Goal: Information Seeking & Learning: Understand process/instructions

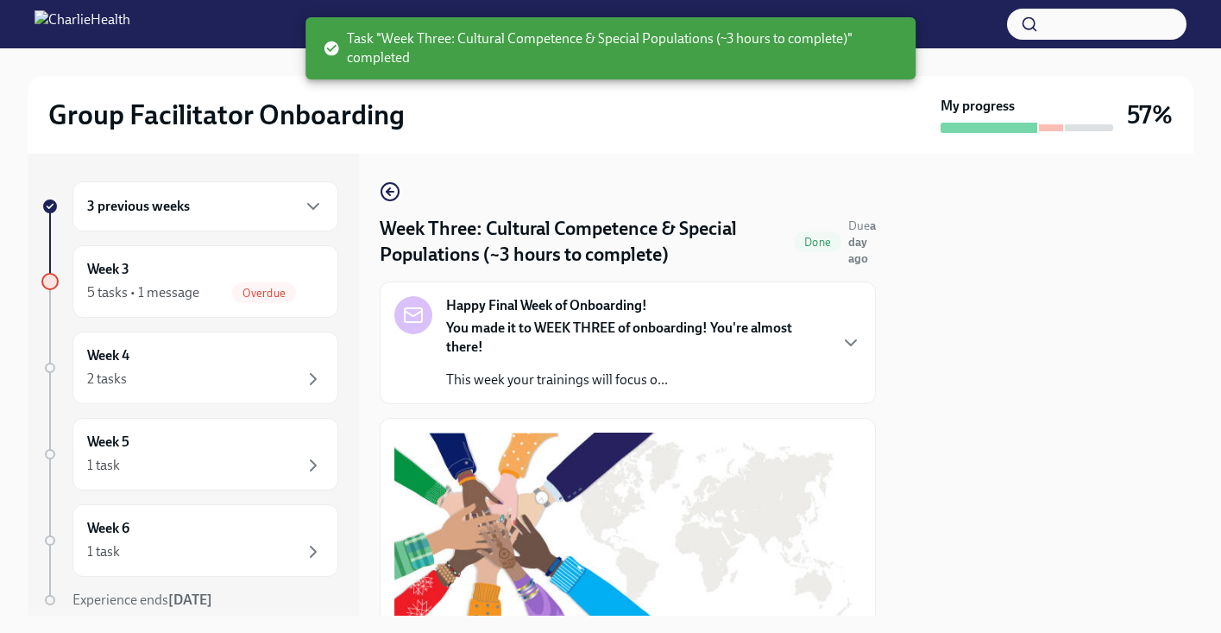
scroll to position [1357, 0]
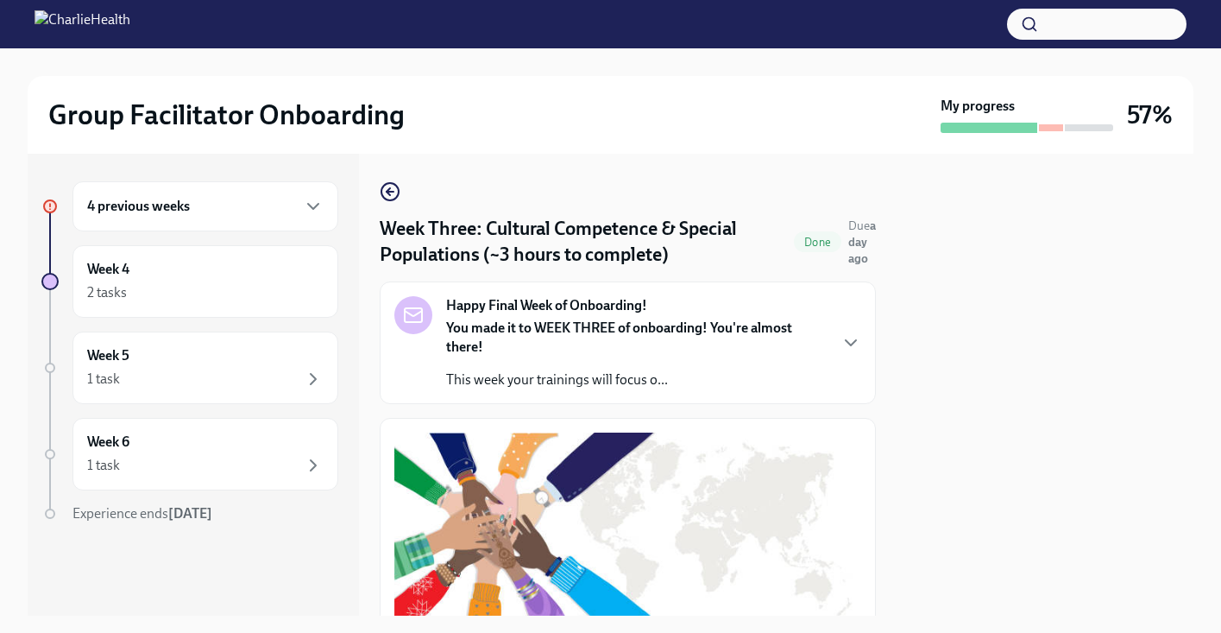
click at [1047, 129] on div at bounding box center [1051, 127] width 24 height 7
click at [253, 219] on div "4 previous weeks" at bounding box center [205, 206] width 266 height 50
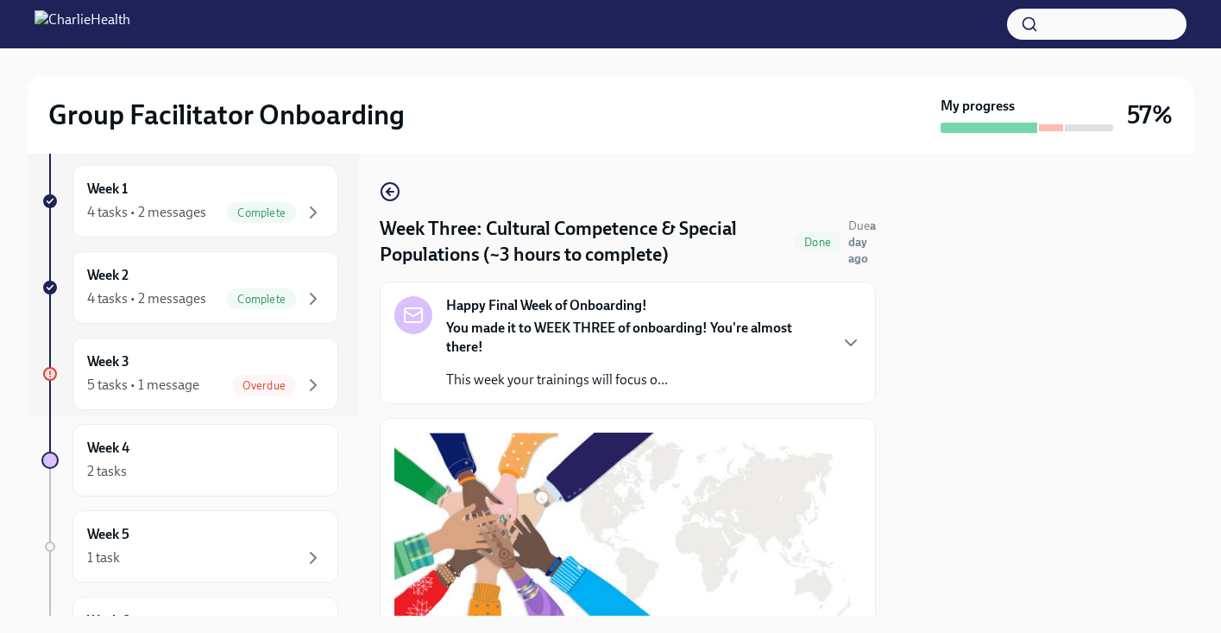
scroll to position [207, 0]
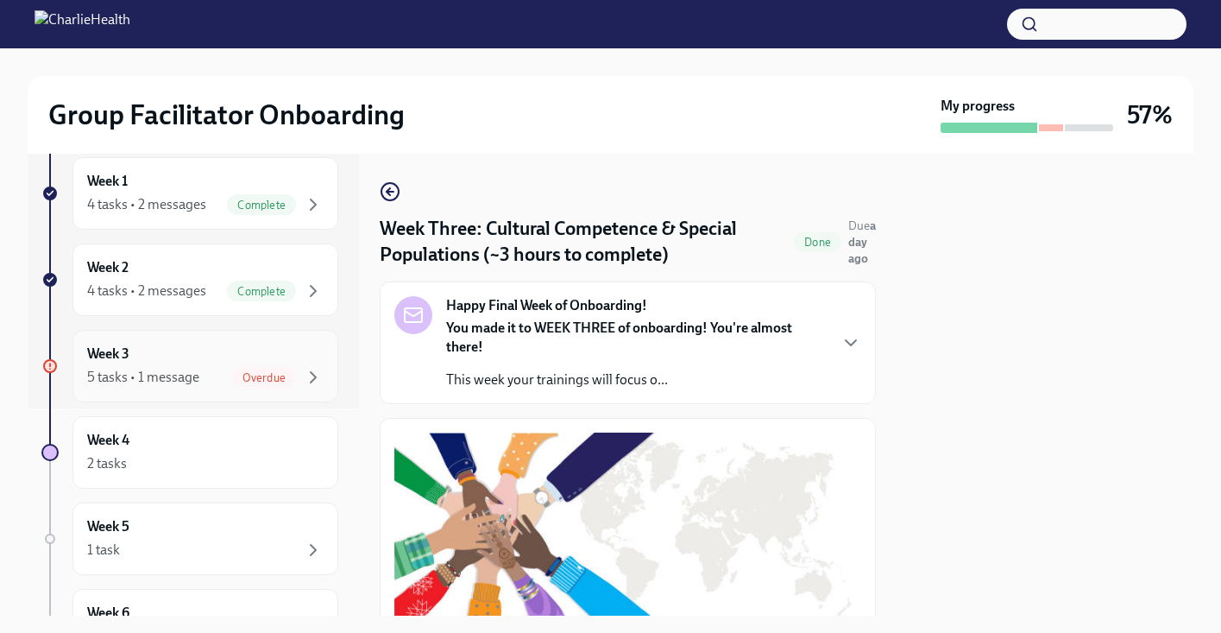
click at [232, 367] on div "Overdue" at bounding box center [277, 377] width 91 height 21
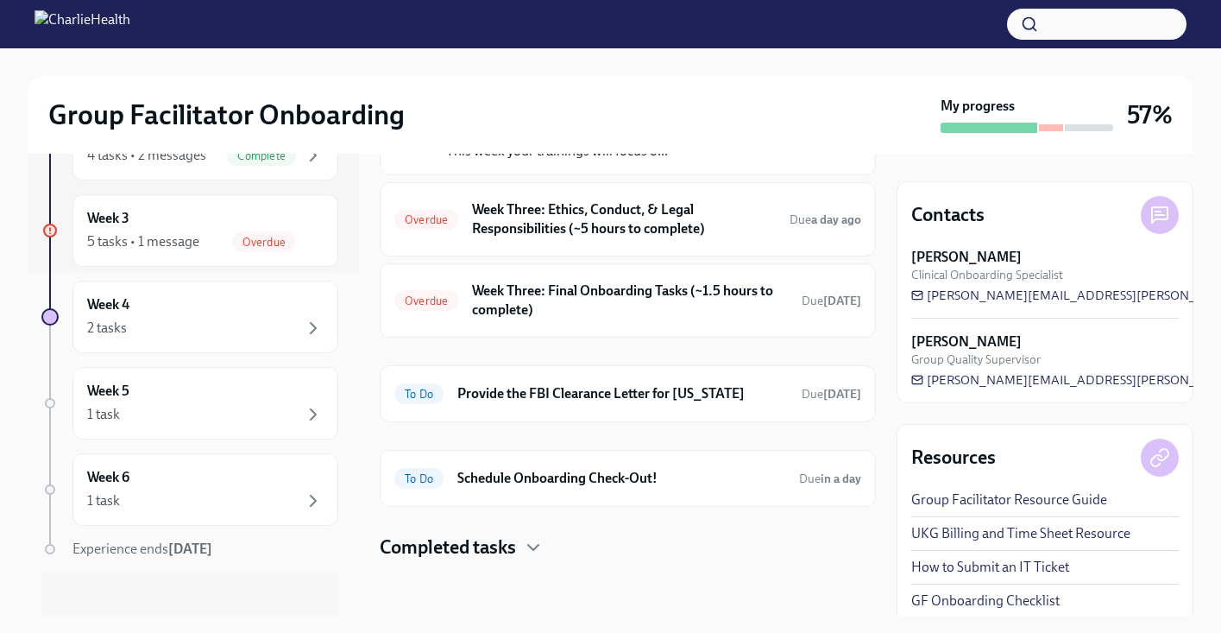
scroll to position [355, 0]
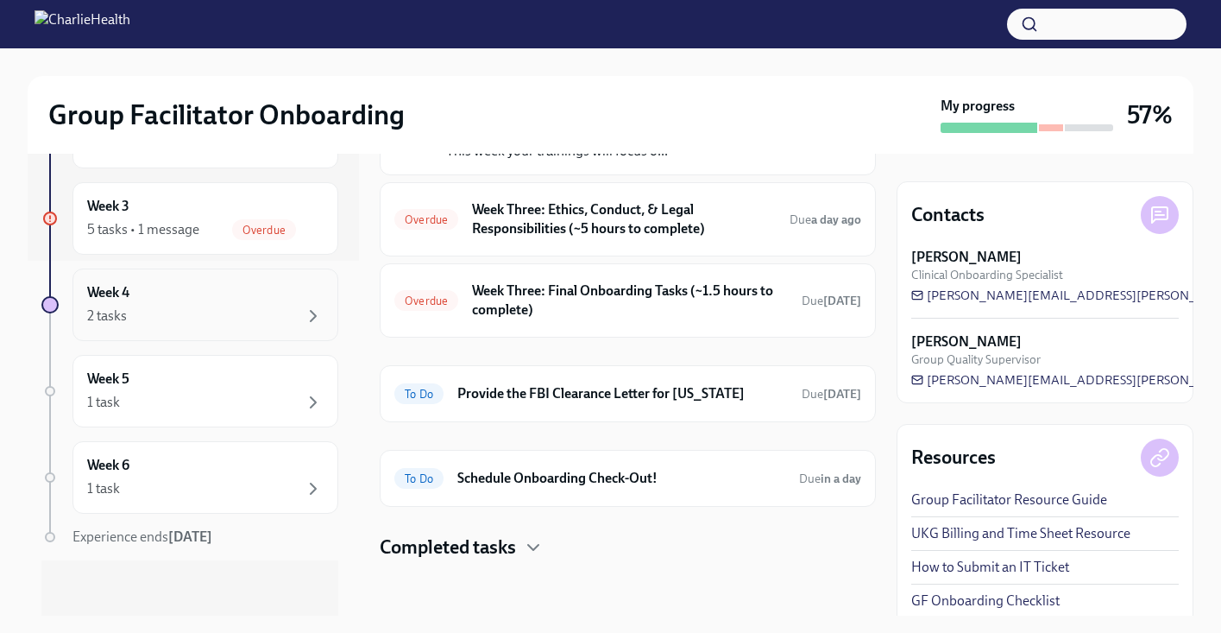
click at [205, 295] on div "Week 4 2 tasks" at bounding box center [205, 304] width 236 height 43
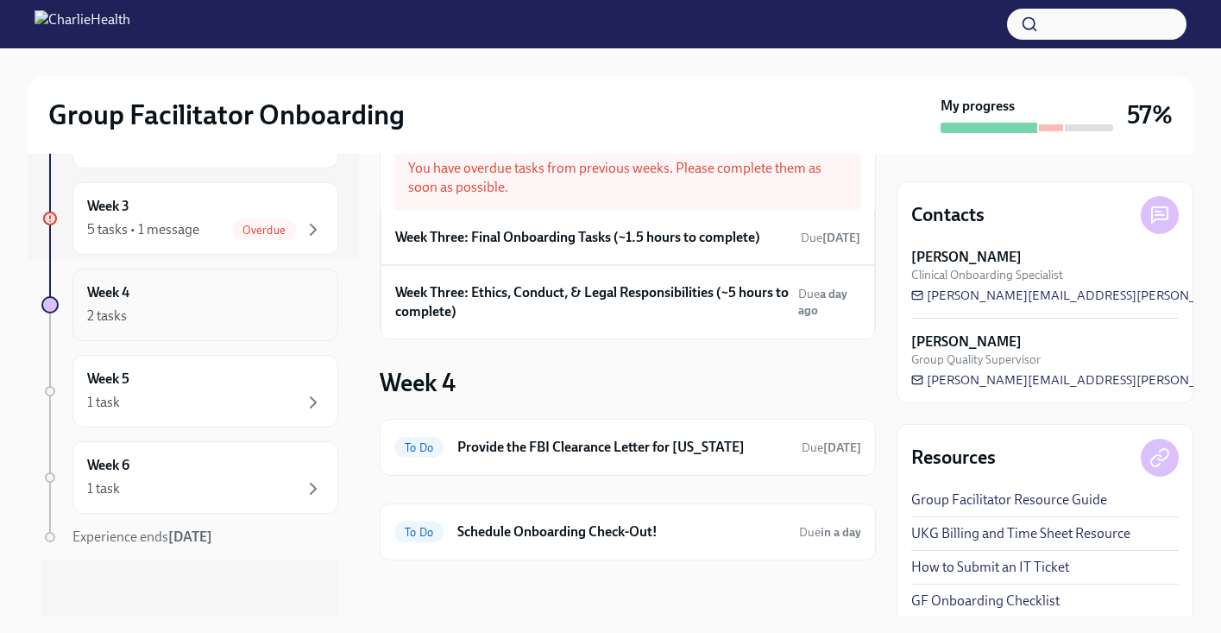
scroll to position [70, 0]
click at [179, 406] on div "1 task" at bounding box center [205, 402] width 236 height 21
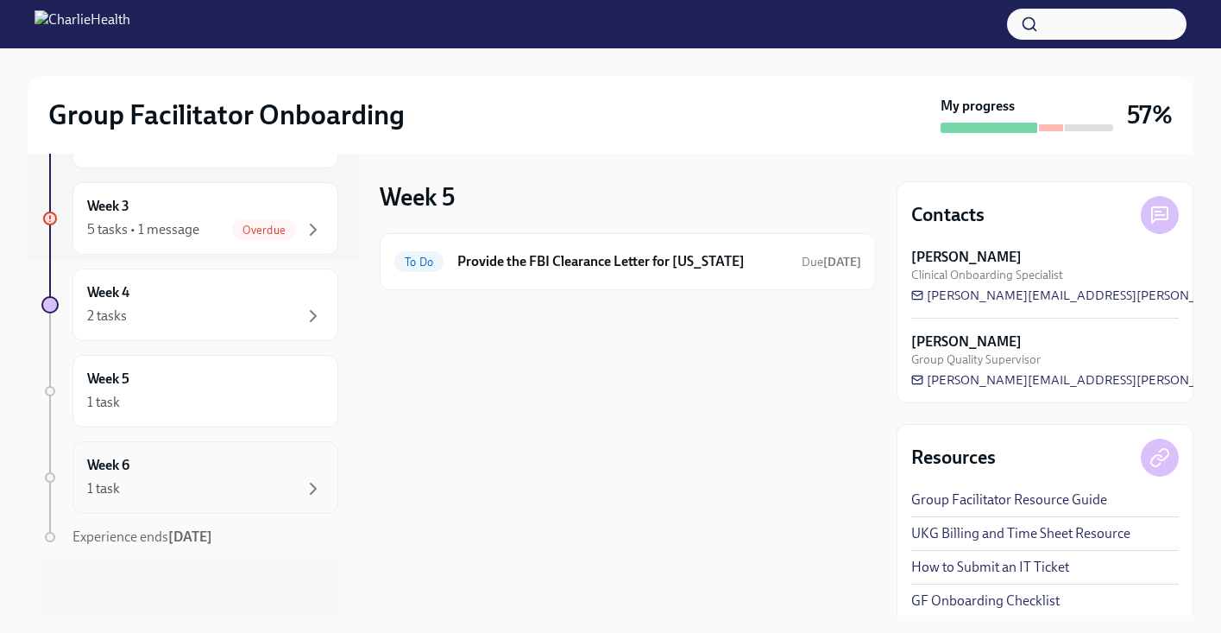
click at [173, 464] on div "Week 6 1 task" at bounding box center [205, 477] width 236 height 43
click at [170, 482] on div "1 task" at bounding box center [205, 488] width 236 height 21
click at [159, 291] on div "Week 4 2 tasks" at bounding box center [205, 304] width 236 height 43
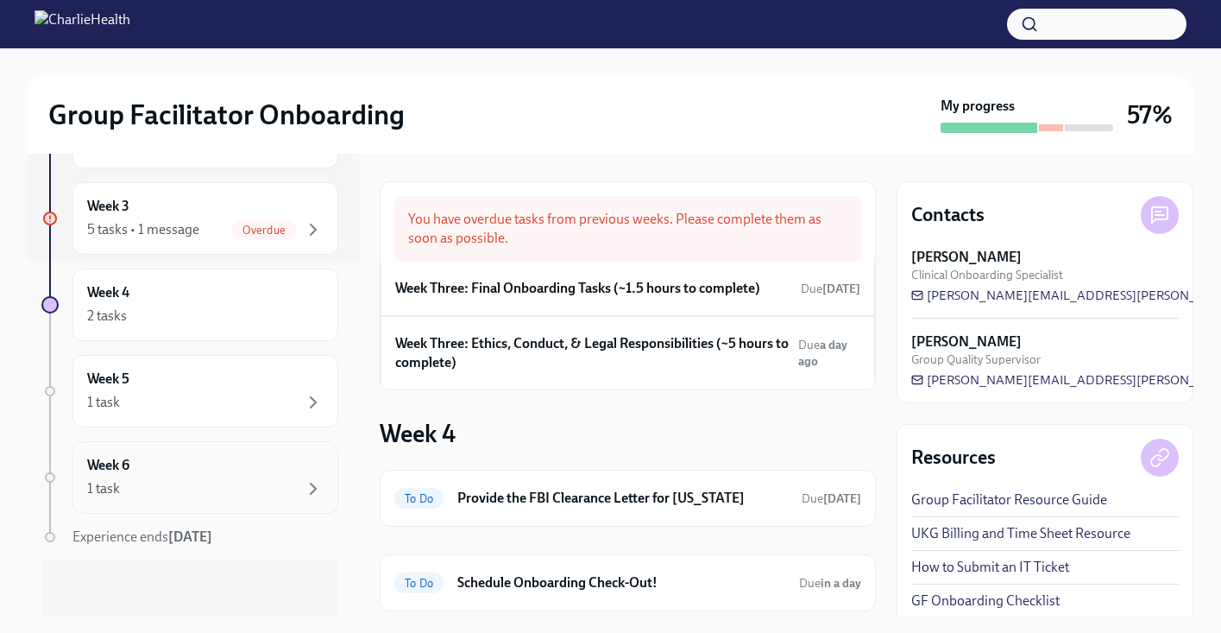
click at [143, 484] on div "1 task" at bounding box center [205, 488] width 236 height 21
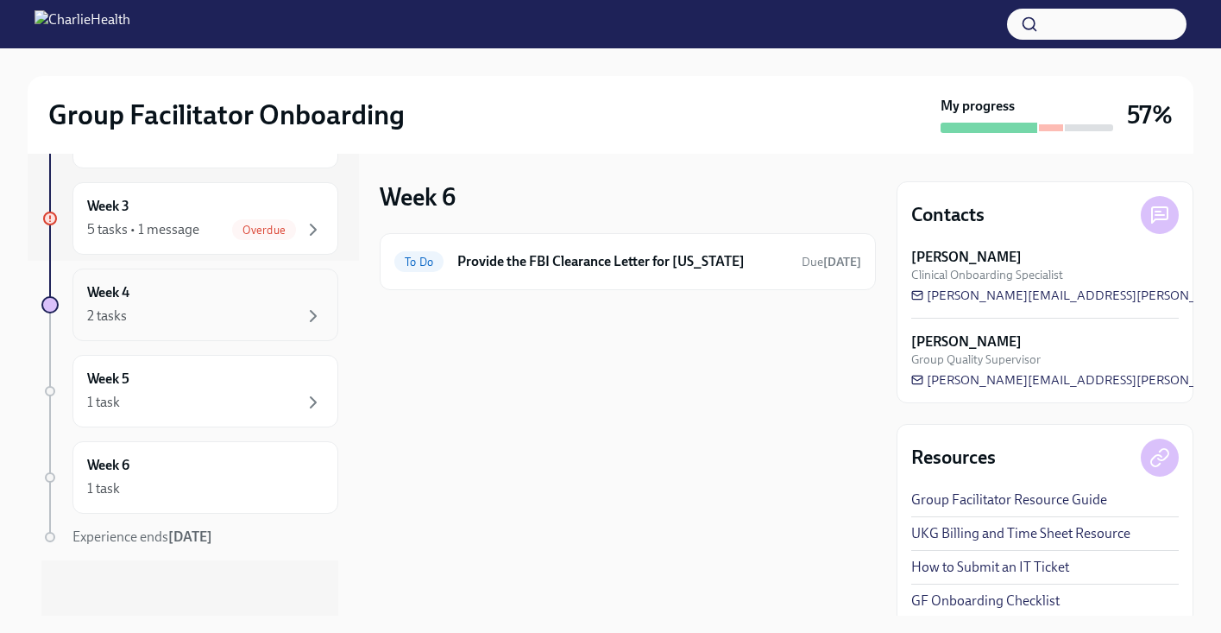
click at [132, 278] on div "Week 4 2 tasks" at bounding box center [205, 304] width 266 height 72
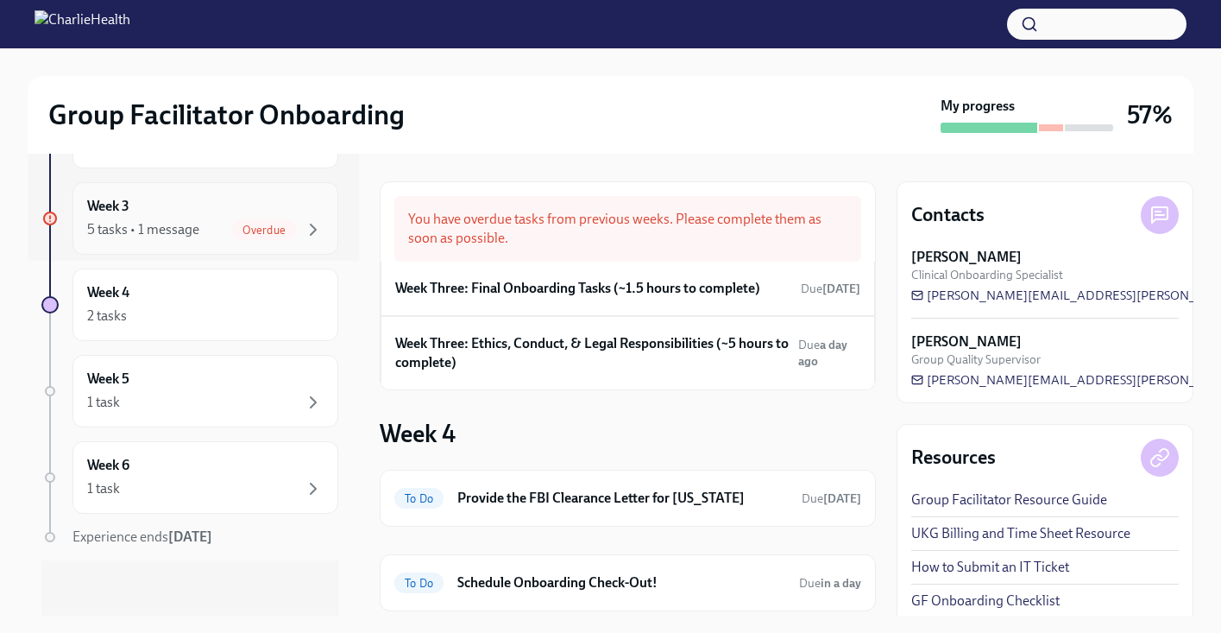
click at [144, 231] on div "5 tasks • 1 message" at bounding box center [143, 229] width 112 height 19
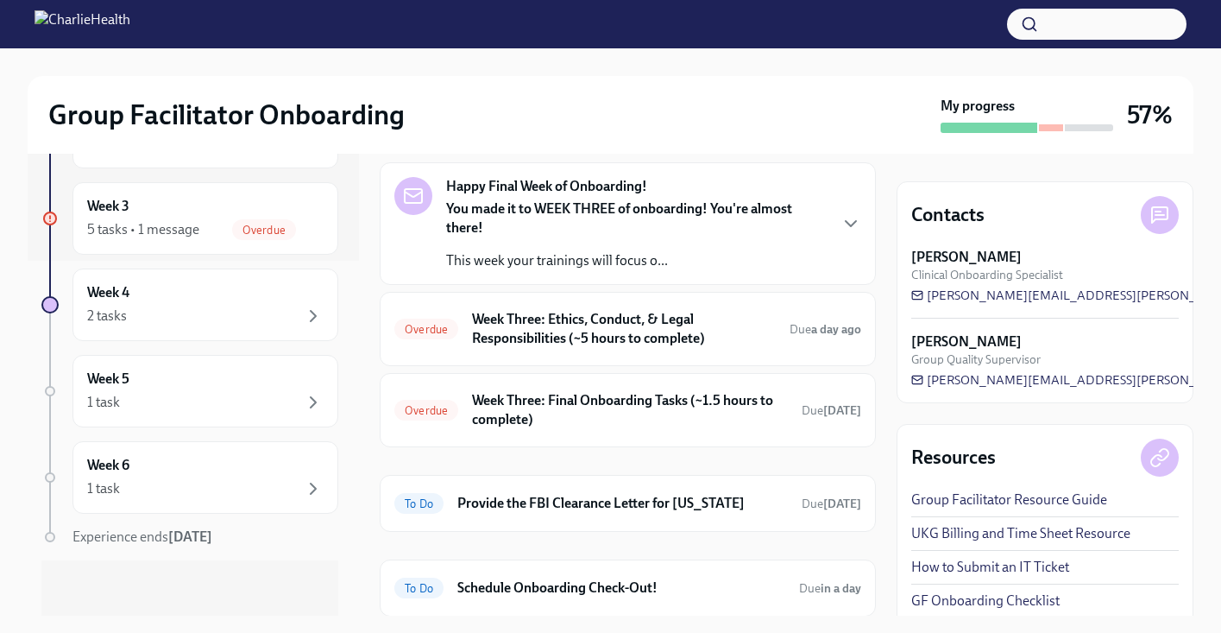
scroll to position [70, 0]
click at [600, 333] on h6 "Week Three: Ethics, Conduct, & Legal Responsibilities (~5 hours to complete)" at bounding box center [624, 330] width 304 height 38
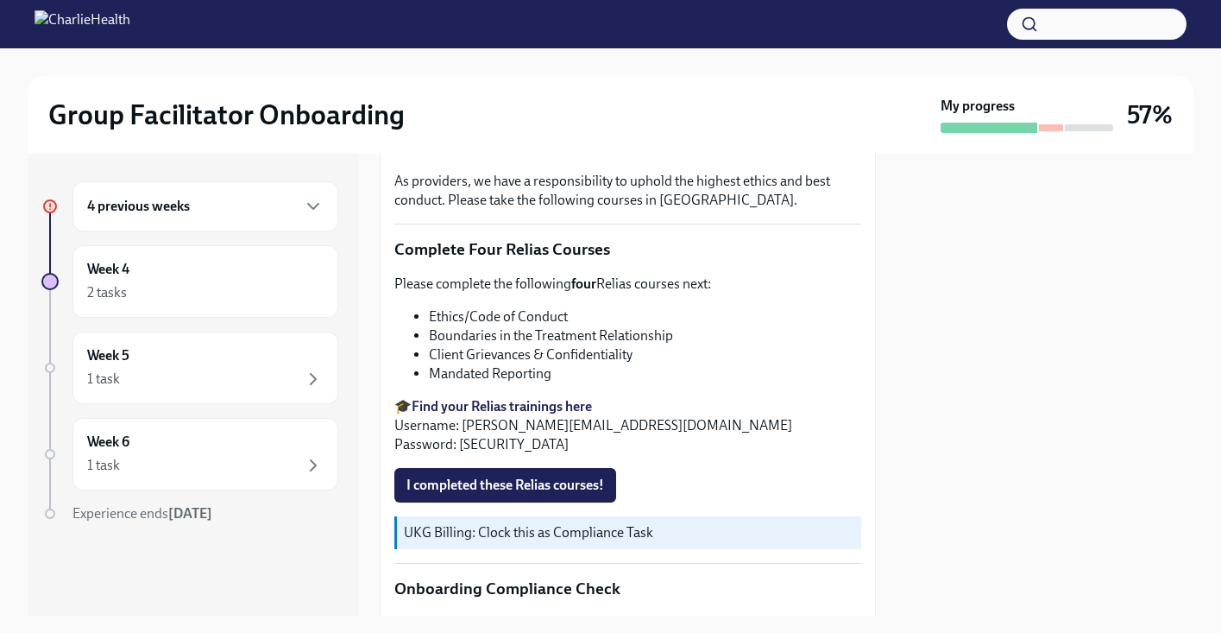
scroll to position [733, 0]
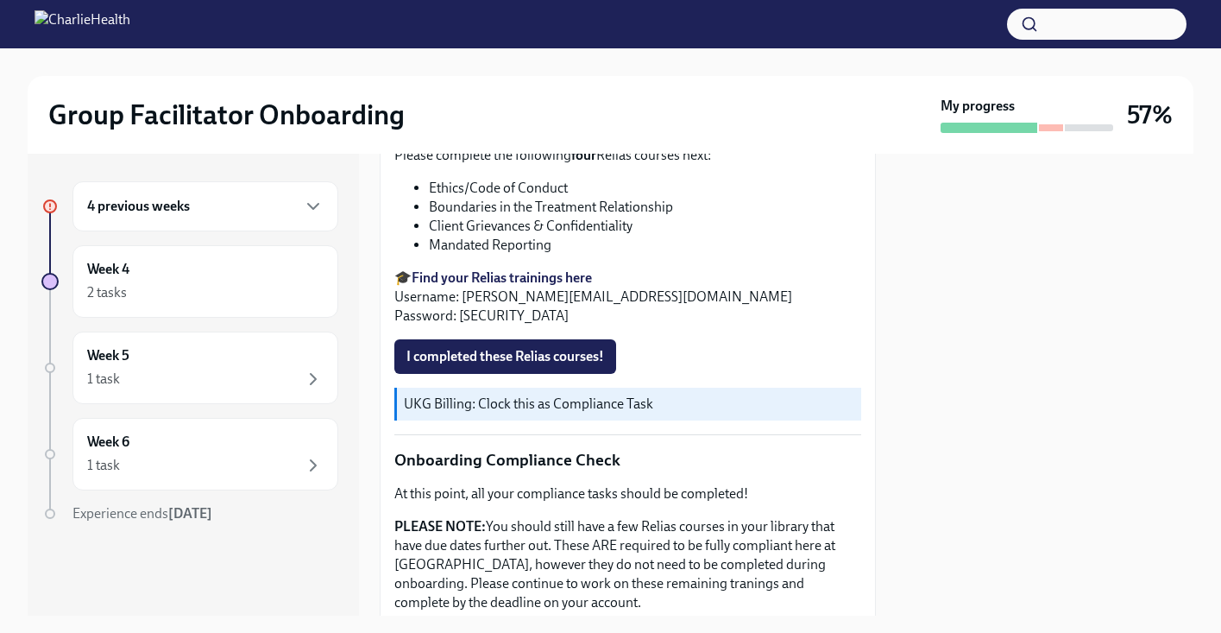
click at [485, 280] on strong "Find your Relias trainings here" at bounding box center [502, 277] width 180 height 16
drag, startPoint x: 458, startPoint y: 321, endPoint x: 499, endPoint y: 317, distance: 40.8
click at [499, 317] on p "🎓 Find your Relias trainings here Username: avlene.siffort@charliehealth.com Pa…" at bounding box center [627, 296] width 467 height 57
copy p "ch1234"
click at [501, 365] on span "I completed these Relias courses!" at bounding box center [505, 356] width 198 height 17
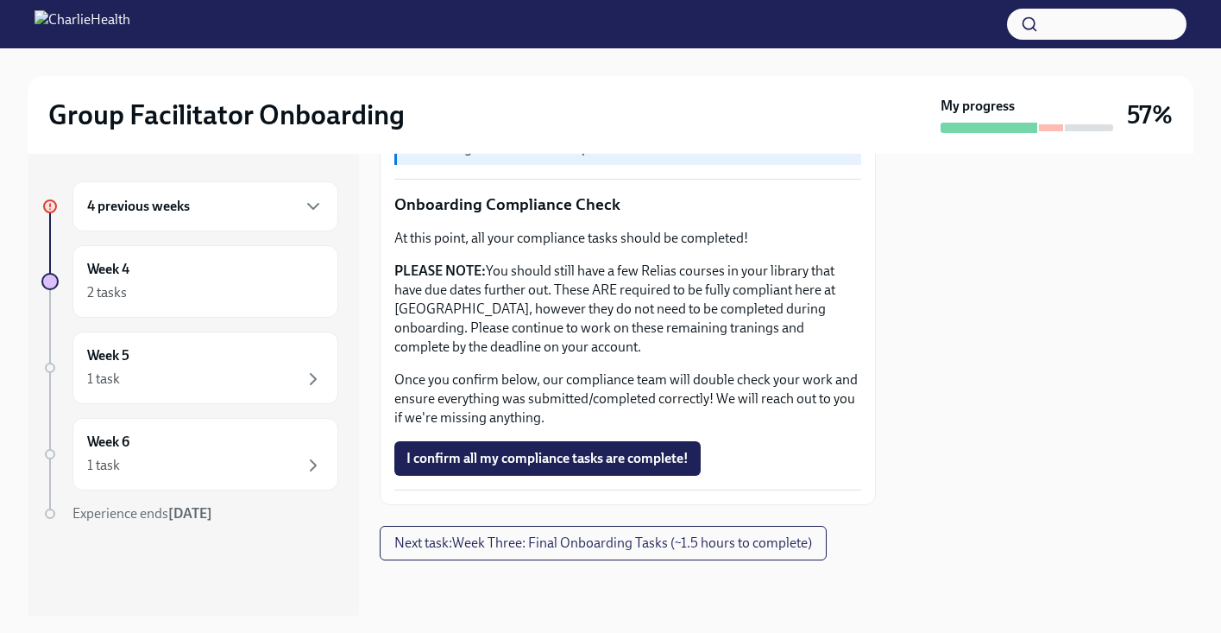
scroll to position [994, 0]
click at [595, 454] on span "I confirm all my compliance tasks are complete!" at bounding box center [547, 458] width 282 height 17
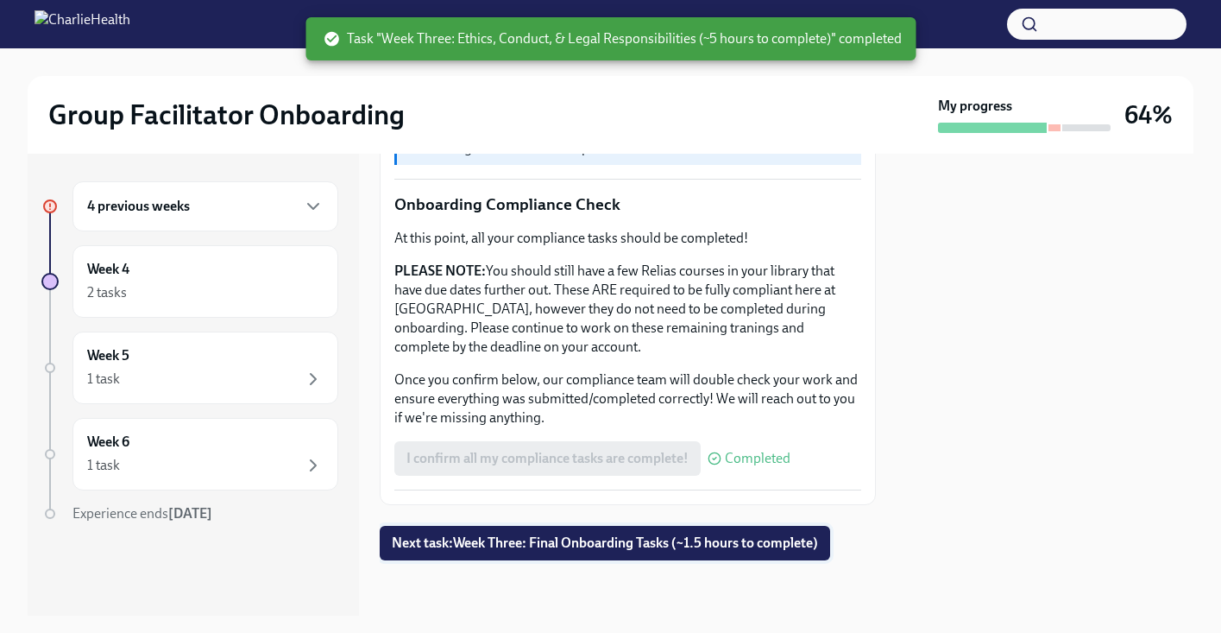
click at [602, 526] on button "Next task : Week Three: Final Onboarding Tasks (~1.5 hours to complete)" at bounding box center [605, 543] width 450 height 35
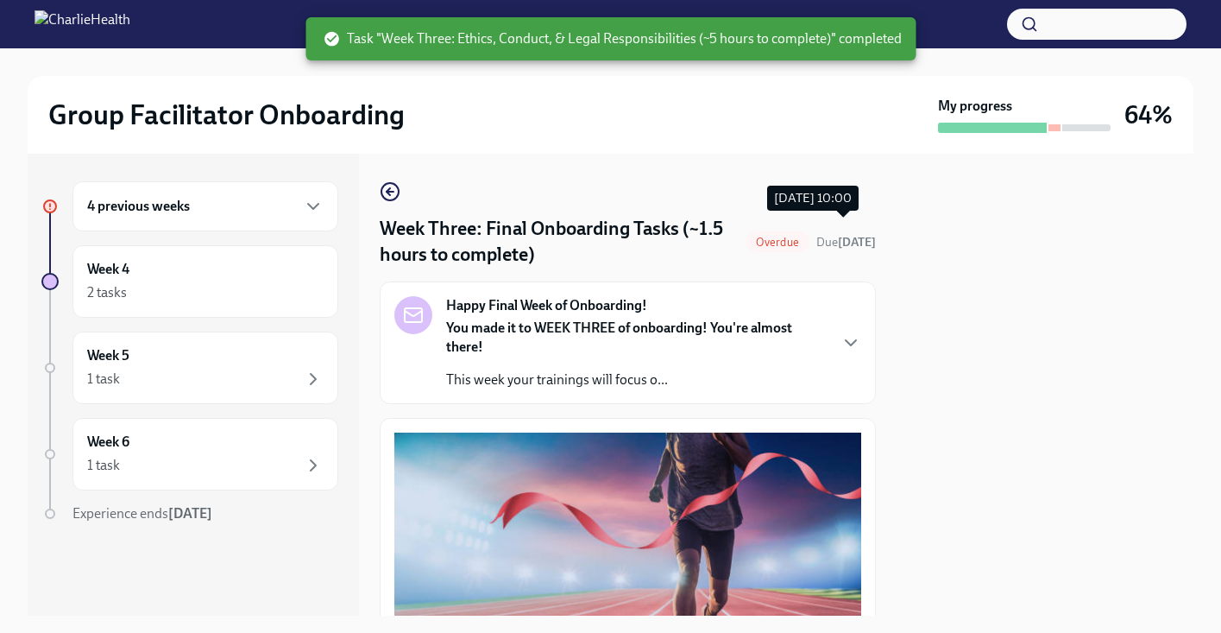
drag, startPoint x: 861, startPoint y: 224, endPoint x: 862, endPoint y: 232, distance: 8.7
click at [862, 234] on span "Due 3 days ago" at bounding box center [846, 242] width 60 height 16
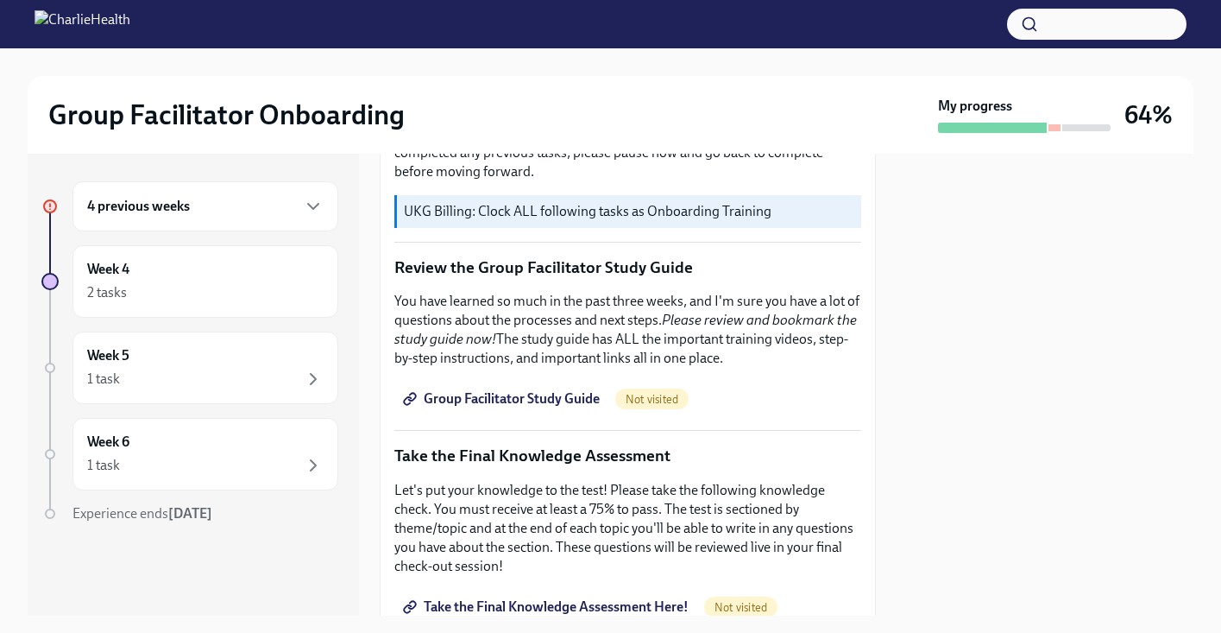
scroll to position [661, 0]
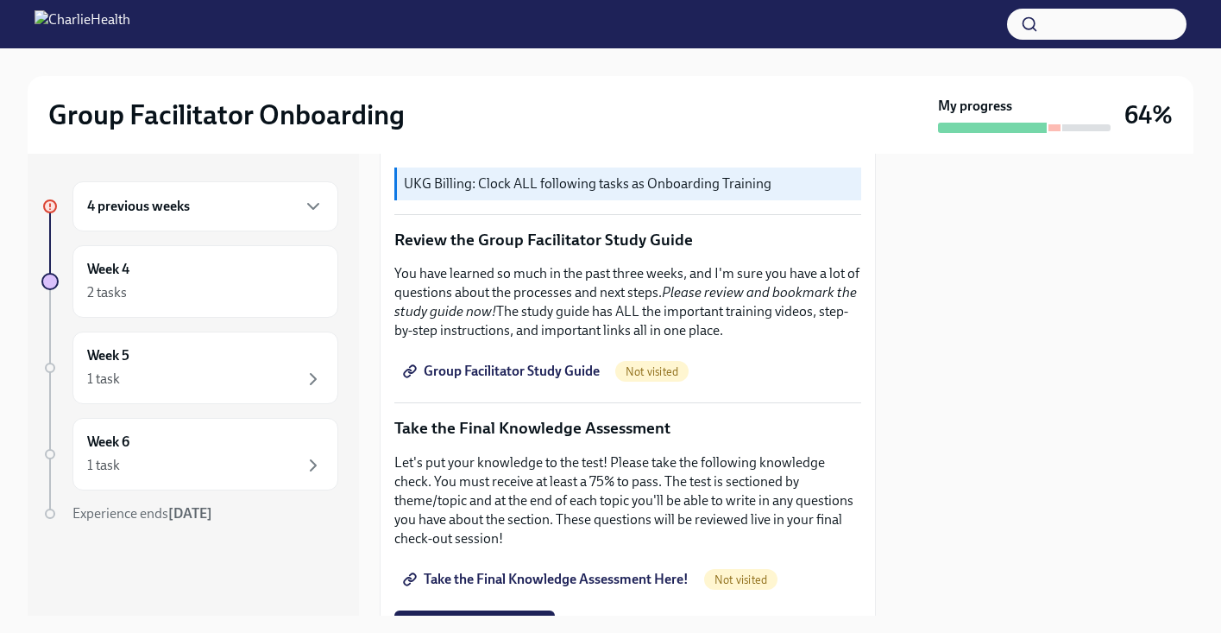
click at [533, 362] on span "Group Facilitator Study Guide" at bounding box center [502, 370] width 193 height 17
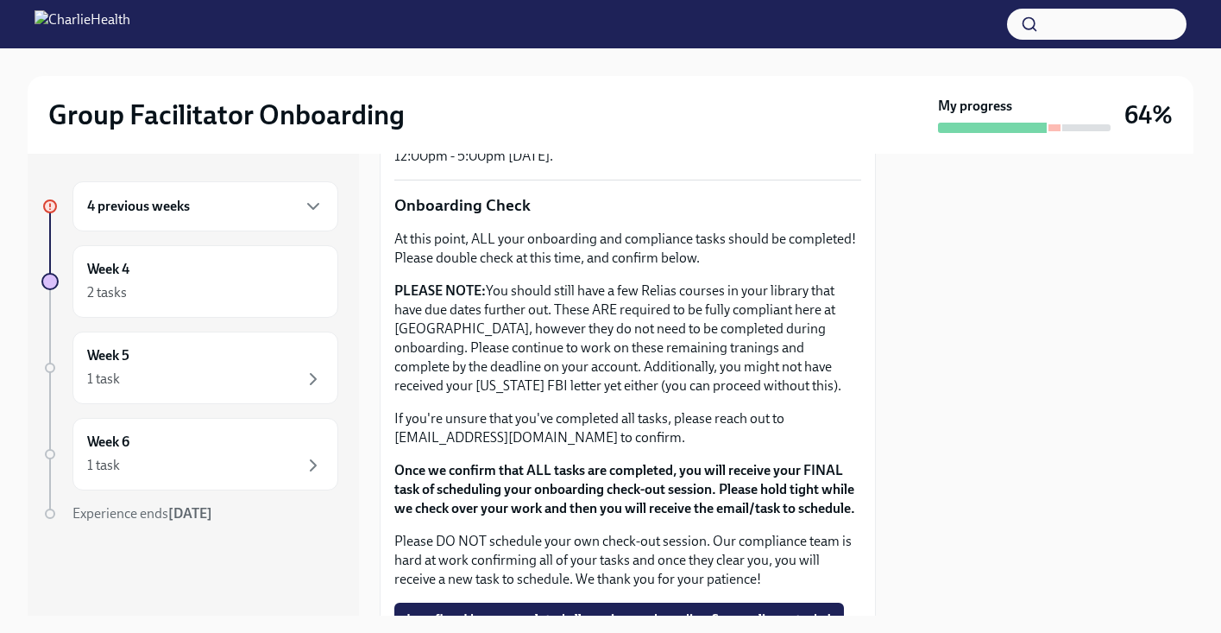
scroll to position [1399, 0]
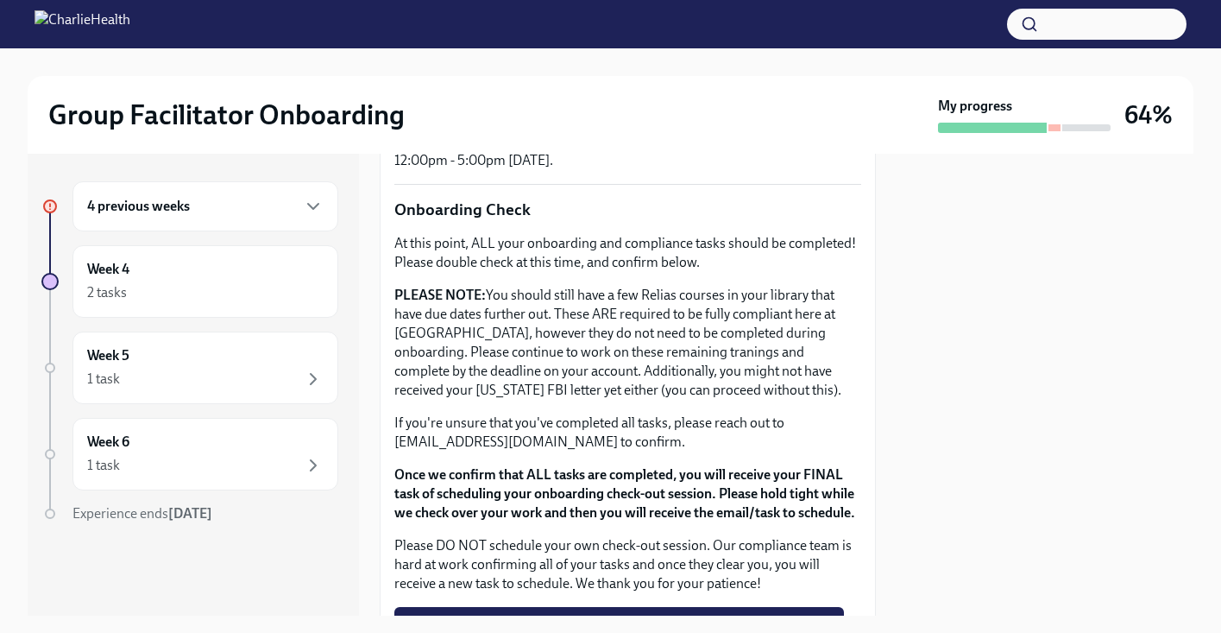
click at [205, 210] on div "4 previous weeks" at bounding box center [205, 206] width 236 height 21
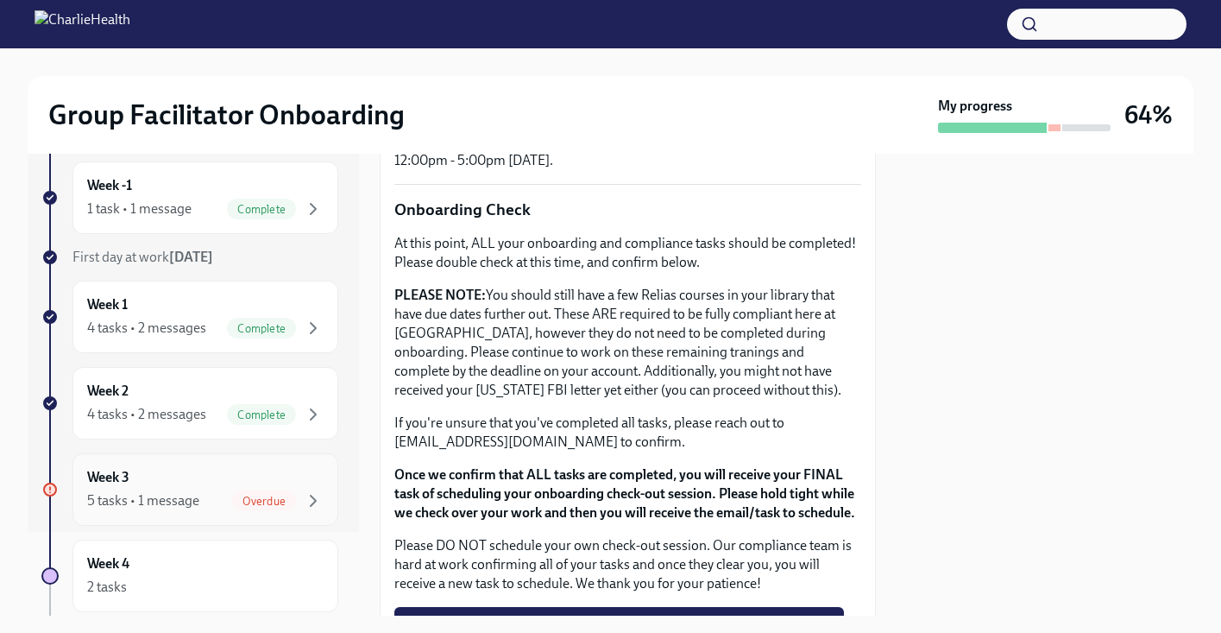
scroll to position [85, 0]
click at [192, 496] on div "5 tasks • 1 message" at bounding box center [143, 498] width 112 height 19
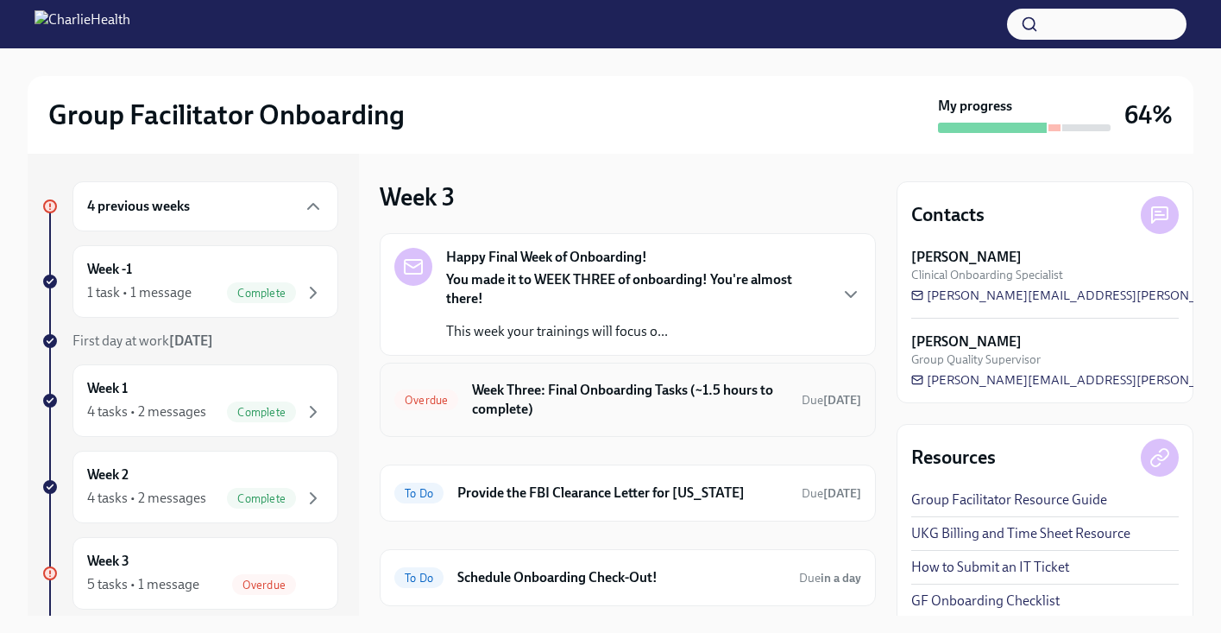
click at [680, 384] on h6 "Week Three: Final Onboarding Tasks (~1.5 hours to complete)" at bounding box center [630, 400] width 316 height 38
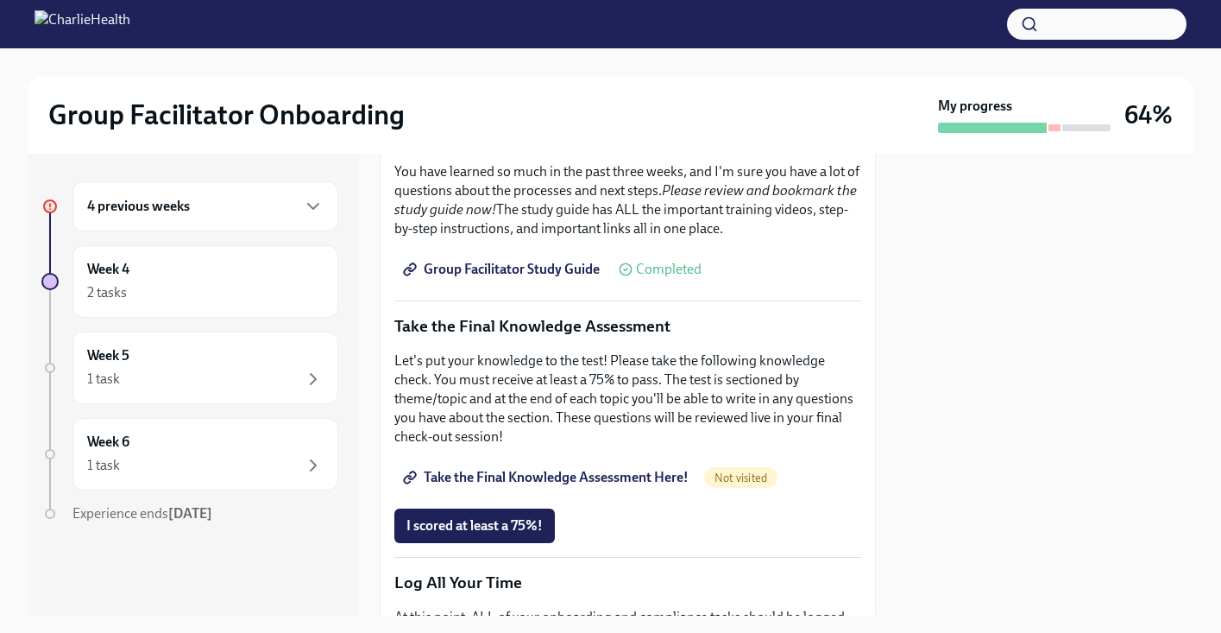
scroll to position [759, 0]
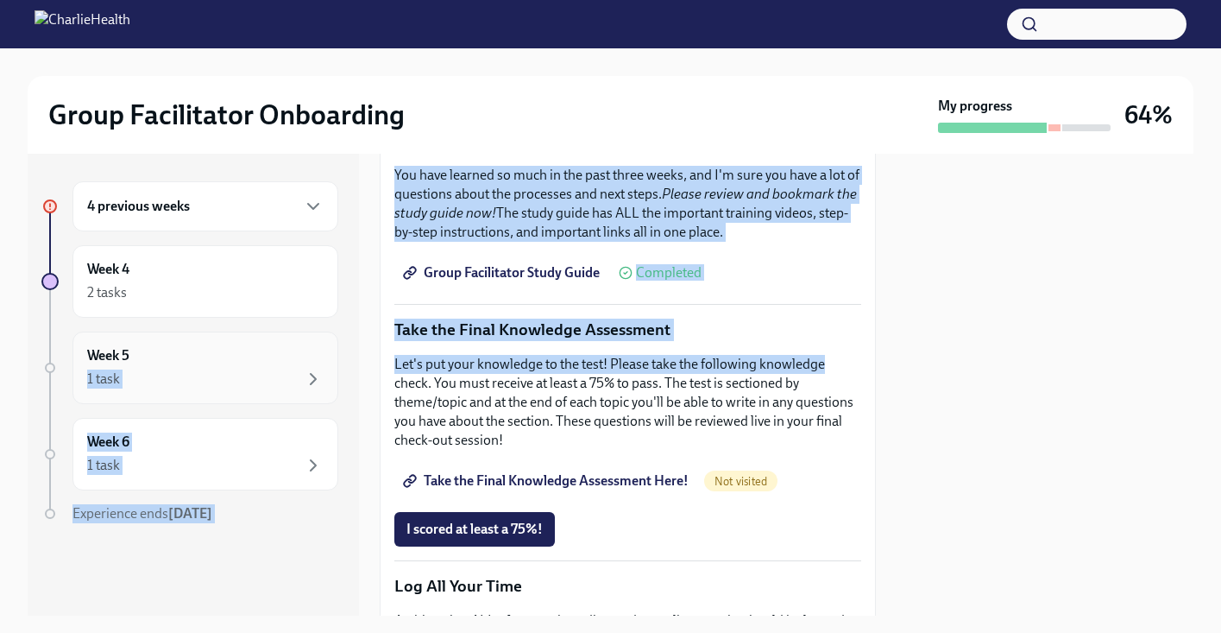
drag, startPoint x: 878, startPoint y: 360, endPoint x: 196, endPoint y: 364, distance: 681.7
click at [196, 364] on div "4 previous weeks Week 4 2 tasks Week 5 1 task Week 6 1 task Experience ends Oct…" at bounding box center [611, 385] width 1166 height 462
click at [521, 474] on span "Take the Final Knowledge Assessment Here!" at bounding box center [547, 480] width 282 height 17
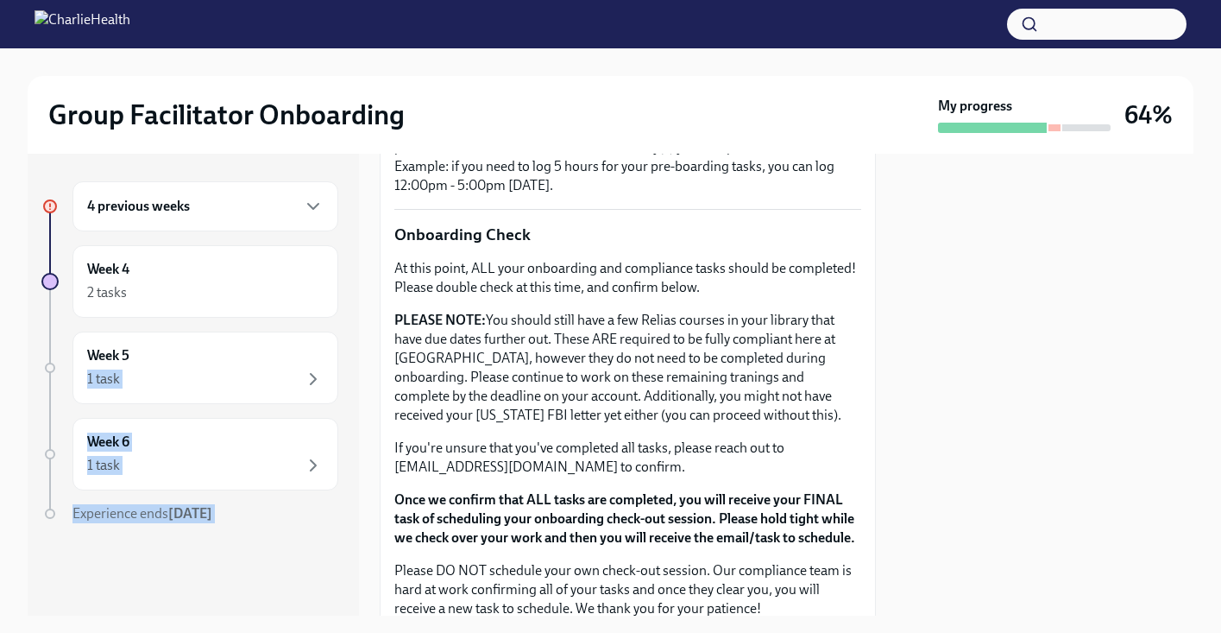
scroll to position [1594, 0]
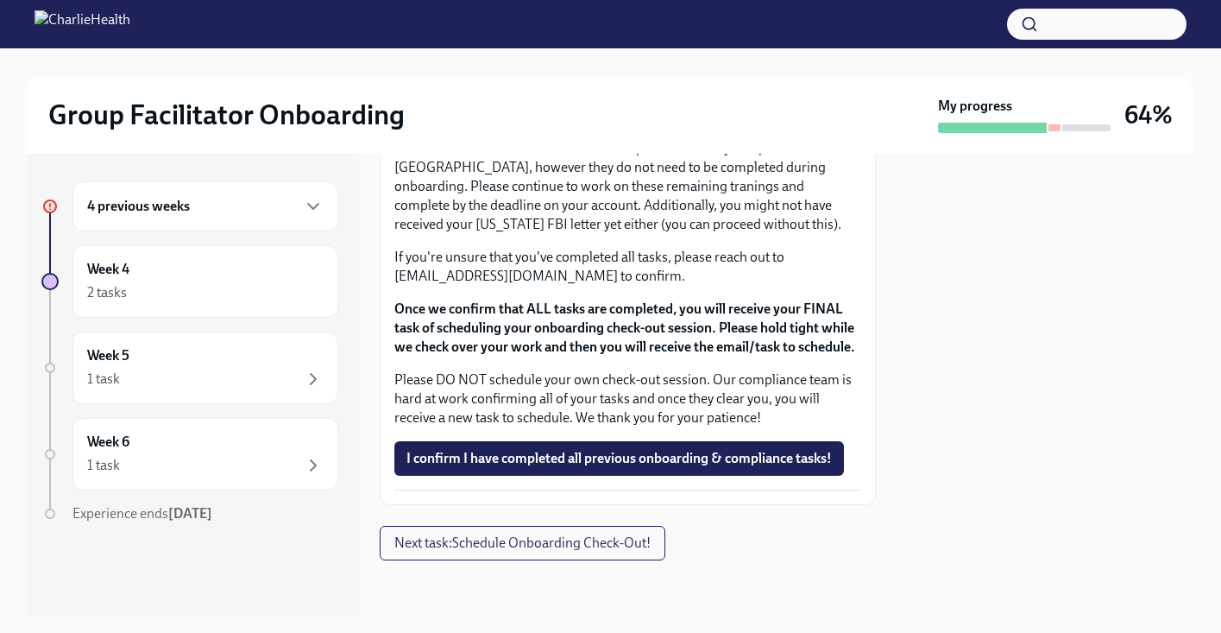
click at [160, 205] on h6 "4 previous weeks" at bounding box center [138, 206] width 103 height 19
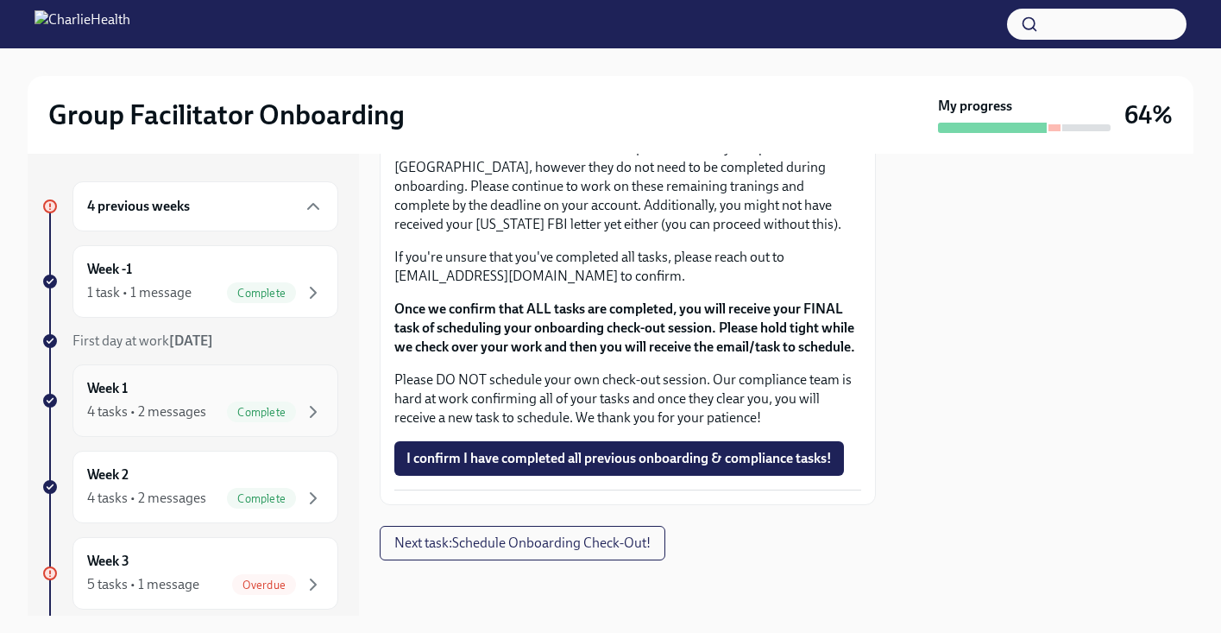
click at [156, 402] on div "4 tasks • 2 messages" at bounding box center [146, 411] width 119 height 19
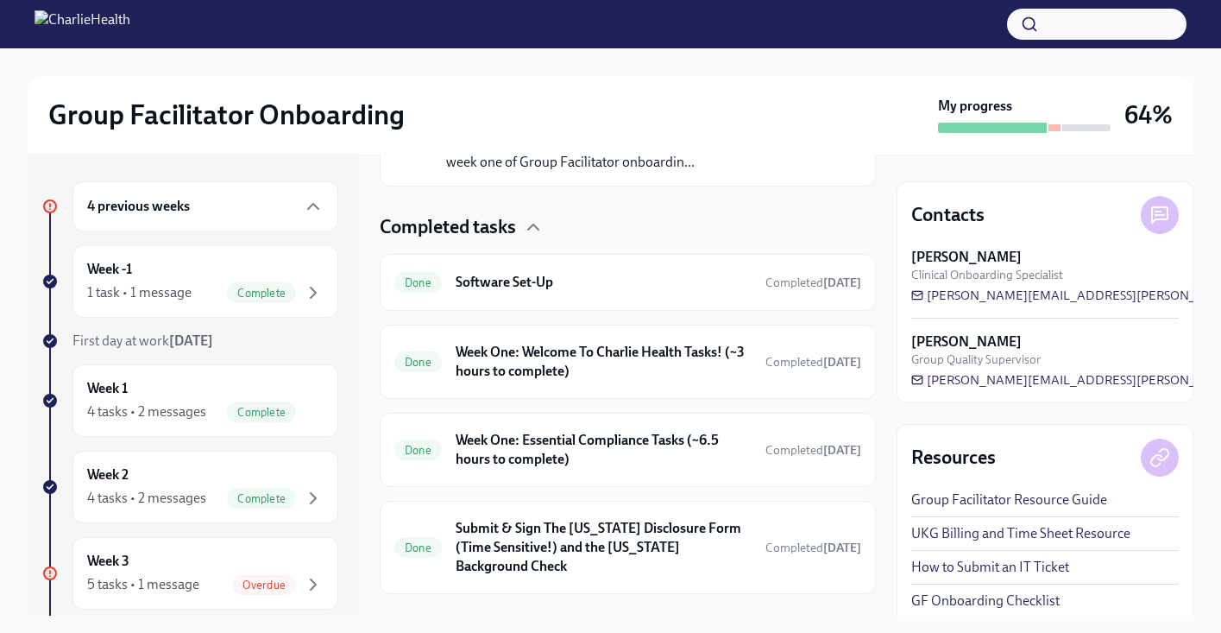
scroll to position [493, 0]
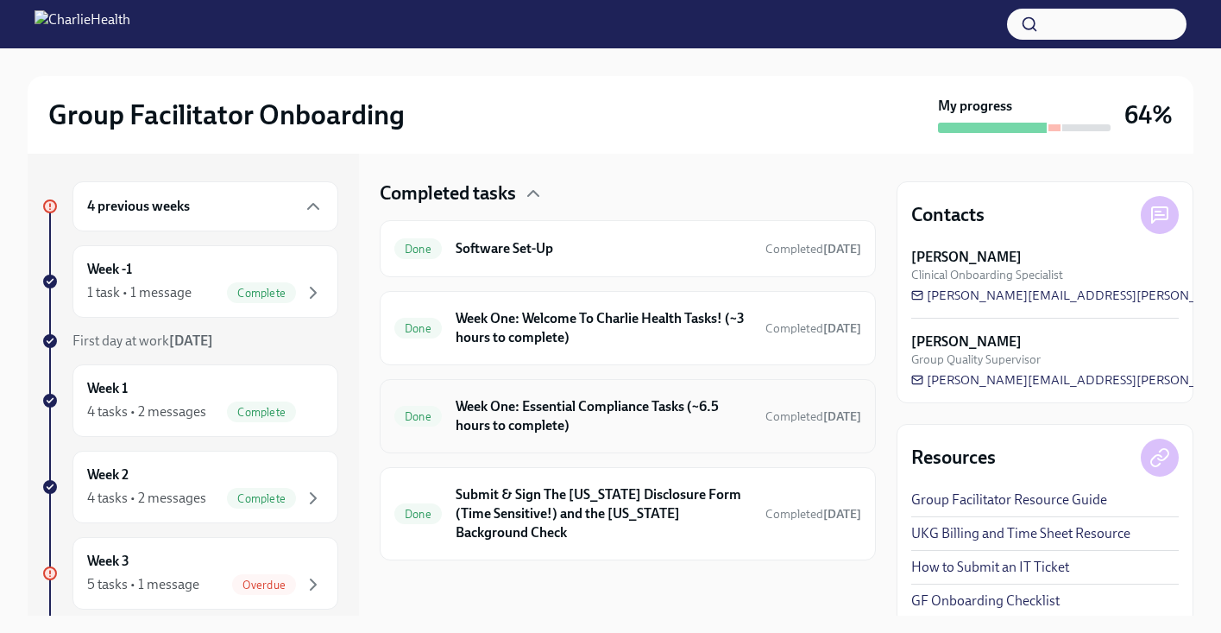
click at [644, 403] on h6 "Week One: Essential Compliance Tasks (~6.5 hours to complete)" at bounding box center [604, 416] width 296 height 38
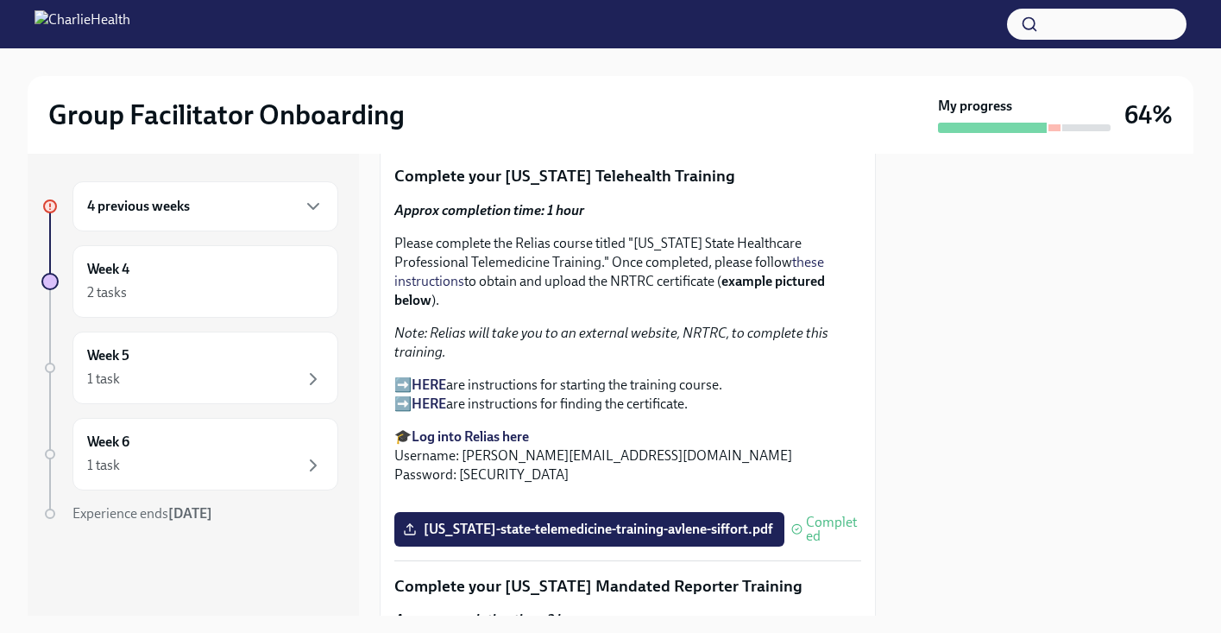
scroll to position [2950, 0]
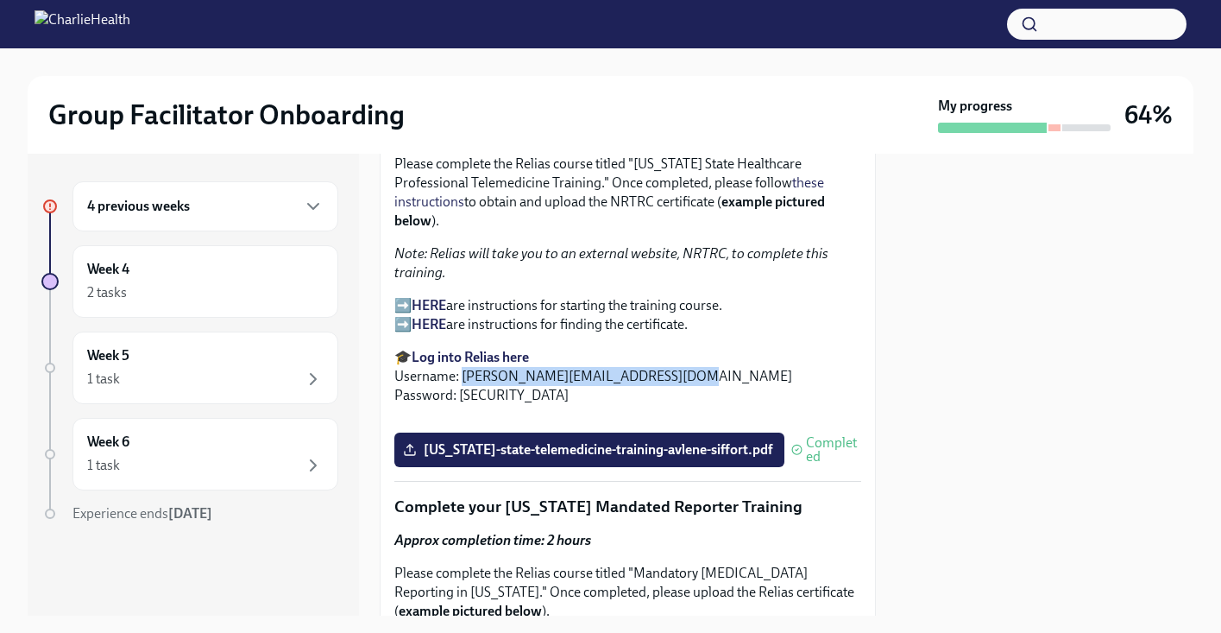
drag, startPoint x: 462, startPoint y: 392, endPoint x: 658, endPoint y: 393, distance: 196.8
click at [658, 393] on p "🎓 Log into Relias here Username: avlene.siffort@charliehealth.com Password: ch1…" at bounding box center [627, 376] width 467 height 57
copy p "avlene.siffort@charliehealth.com"
